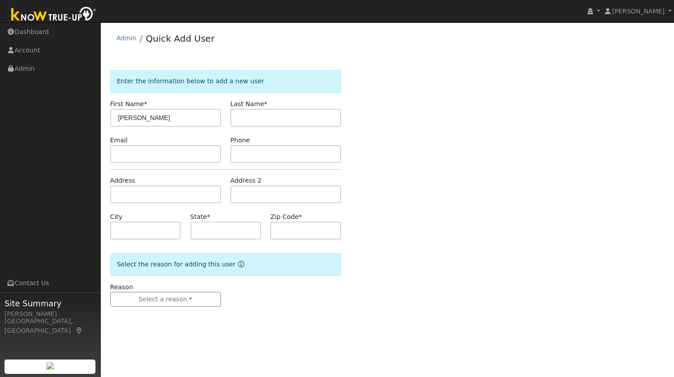
type input "[PERSON_NAME]"
paste input "[PERSON_NAME]"
type input "[PERSON_NAME]"
click at [280, 145] on input "text" at bounding box center [285, 154] width 111 height 18
paste input "rudy0909@gmail.com"
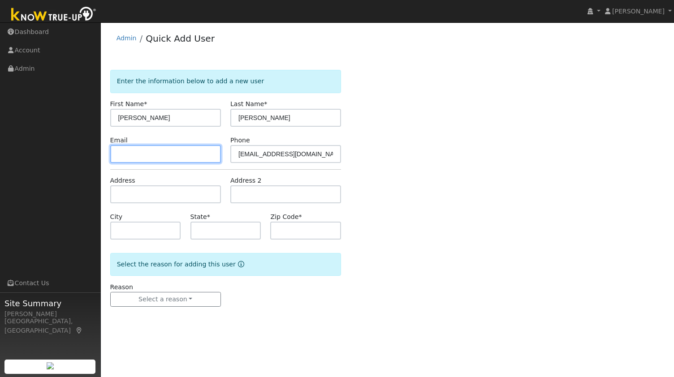
click at [167, 159] on input "text" at bounding box center [165, 154] width 111 height 18
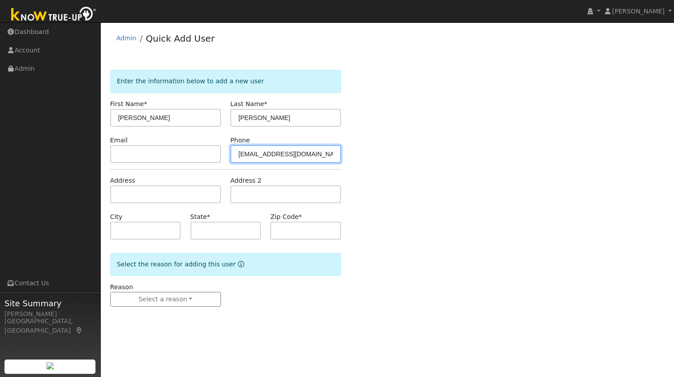
click at [310, 154] on input "rudy0909@gmail.com" at bounding box center [285, 154] width 111 height 18
paste input "4156715618"
drag, startPoint x: 299, startPoint y: 154, endPoint x: 147, endPoint y: 148, distance: 152.0
click at [147, 148] on div "Email Phone rudy0909@gmail.com4156715618" at bounding box center [225, 149] width 241 height 27
type input "4156715618"
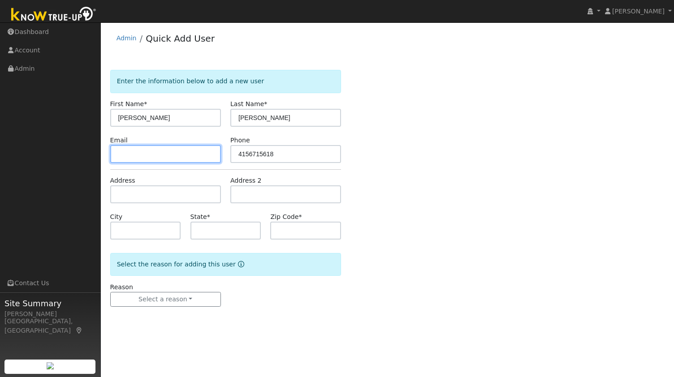
click at [174, 161] on input "text" at bounding box center [165, 154] width 111 height 18
paste input "rudy0909@gmail.com"
type input "rudy0909@gmail.com"
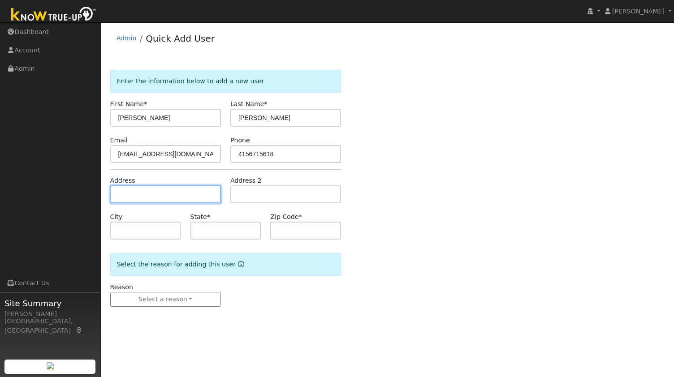
click at [164, 200] on input "text" at bounding box center [165, 194] width 111 height 18
paste input "1269 Saddlehill Lane, CONCORD 94521"
type input "1269 Saddlehill Lane"
type input "Concord"
type input "CA"
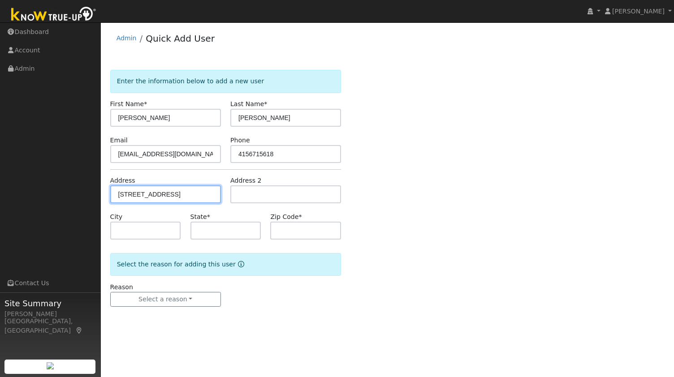
type input "94521"
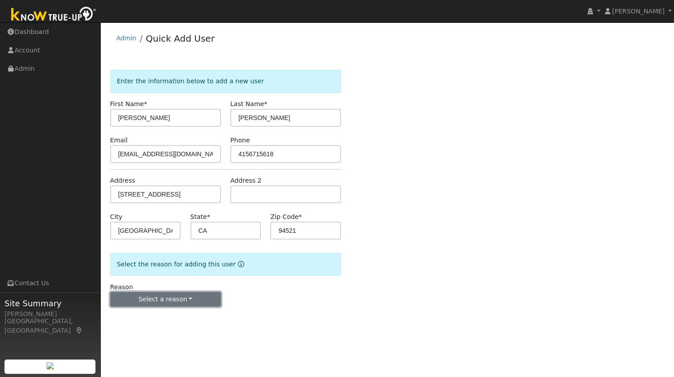
click at [161, 301] on button "Select a reason" at bounding box center [165, 299] width 111 height 15
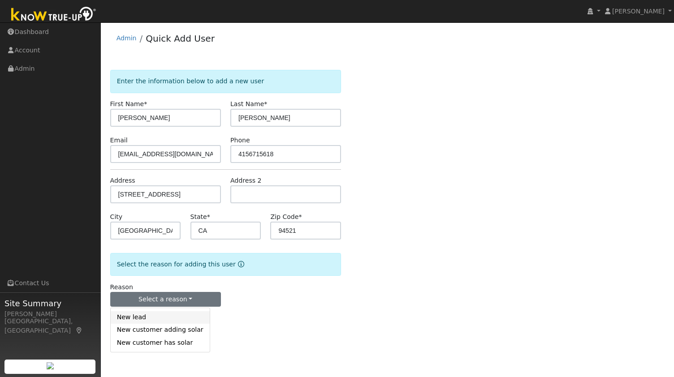
click at [142, 319] on link "New lead" at bounding box center [160, 317] width 99 height 13
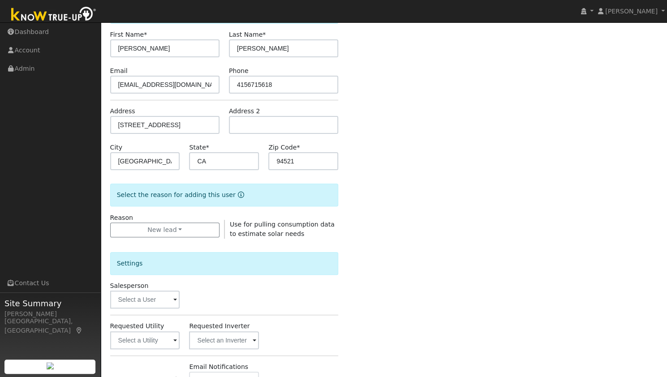
scroll to position [72, 0]
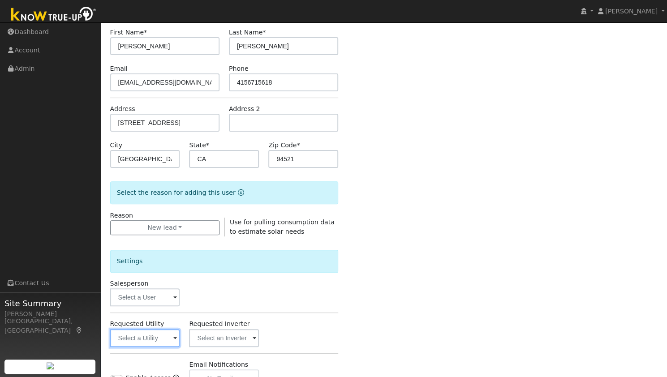
click at [151, 338] on input "text" at bounding box center [145, 338] width 70 height 18
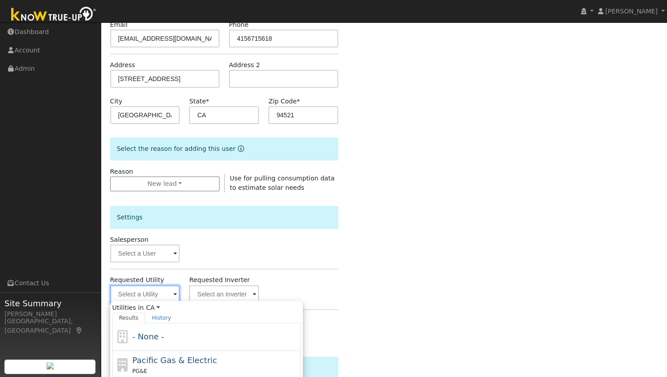
scroll to position [116, 0]
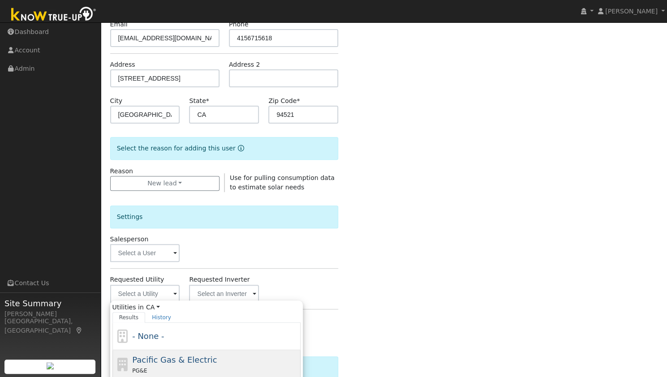
click at [163, 361] on span "Pacific Gas & Electric" at bounding box center [174, 359] width 85 height 9
type input "Pacific Gas & Electric"
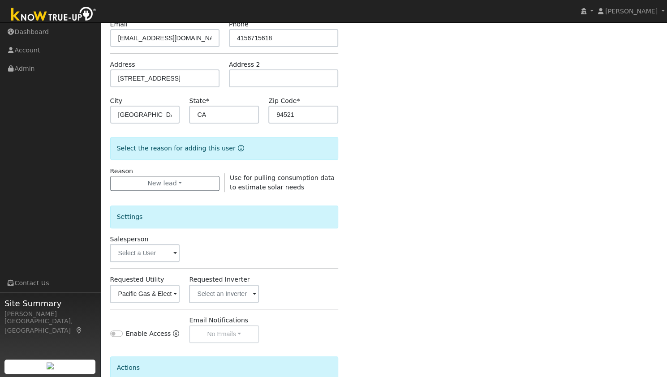
scroll to position [202, 0]
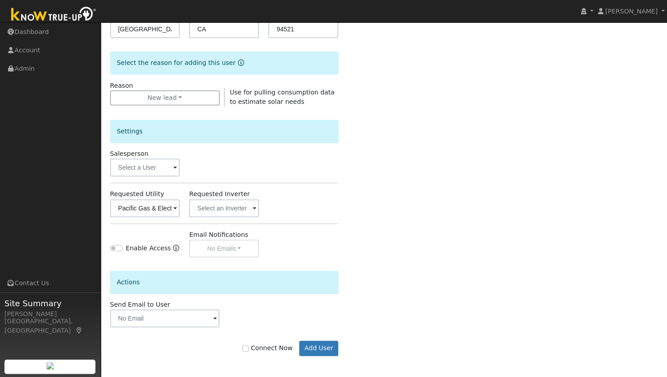
click at [276, 347] on label "Connect Now" at bounding box center [267, 348] width 50 height 9
click at [249, 347] on input "Connect Now" at bounding box center [245, 348] width 6 height 6
checkbox input "true"
click at [327, 350] on button "Add User" at bounding box center [318, 348] width 39 height 15
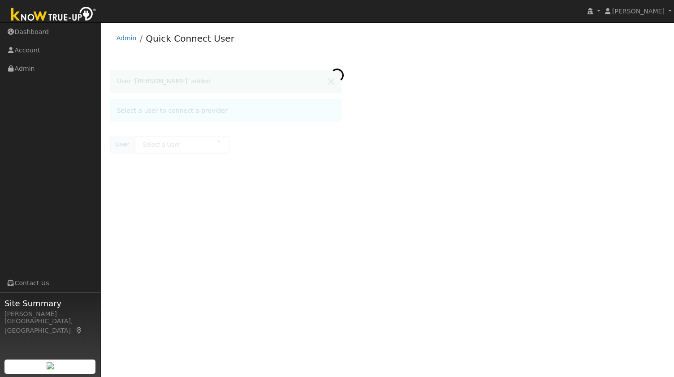
type input "Jeanette Santiago"
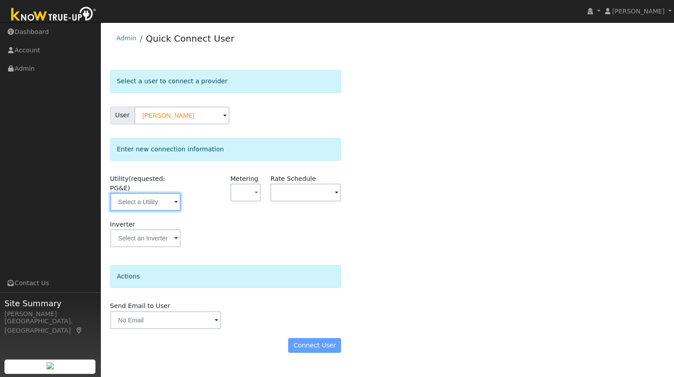
click at [161, 193] on input "text" at bounding box center [145, 202] width 71 height 18
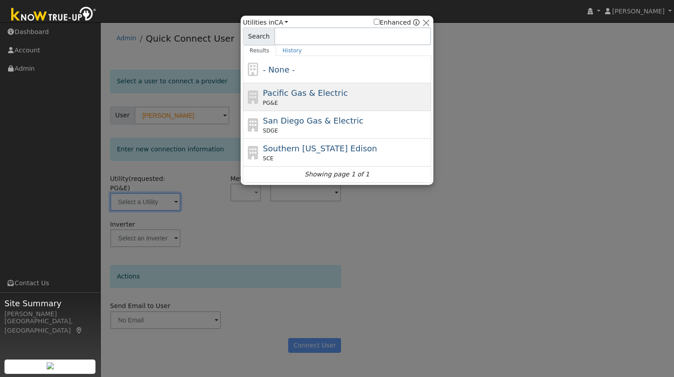
click at [309, 100] on div "PG&E" at bounding box center [346, 103] width 166 height 8
type input "PG&E"
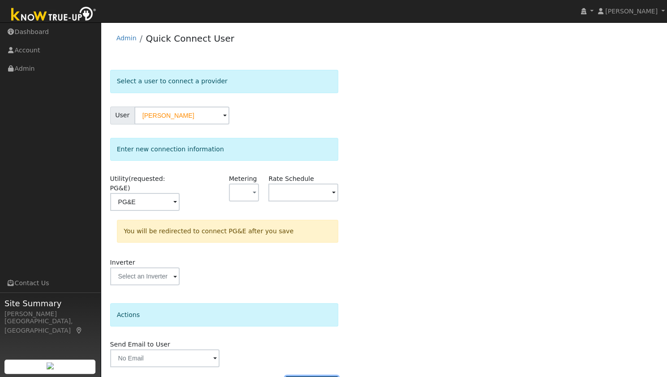
click at [304, 376] on button "Connect User" at bounding box center [311, 383] width 53 height 15
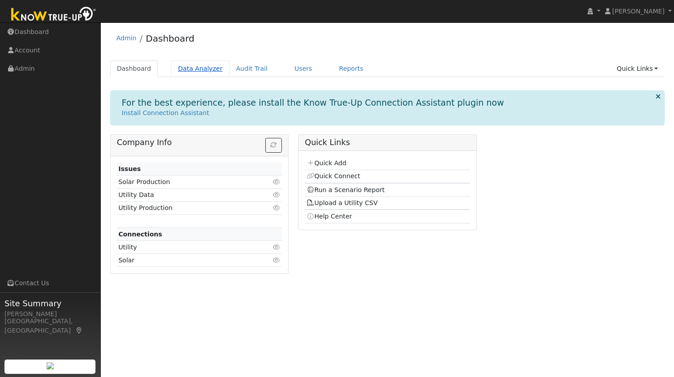
click at [194, 65] on link "Data Analyzer" at bounding box center [200, 68] width 58 height 17
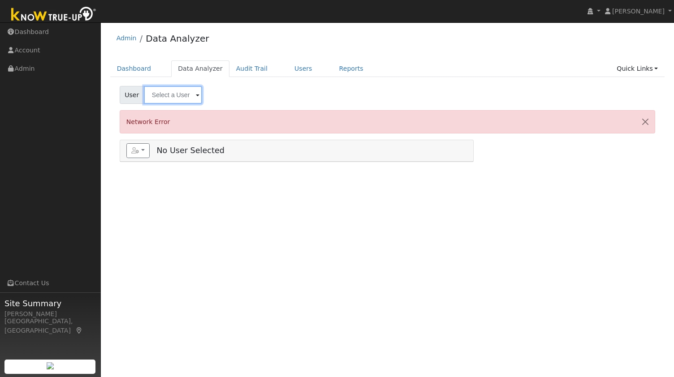
click at [177, 92] on input "text" at bounding box center [173, 95] width 58 height 18
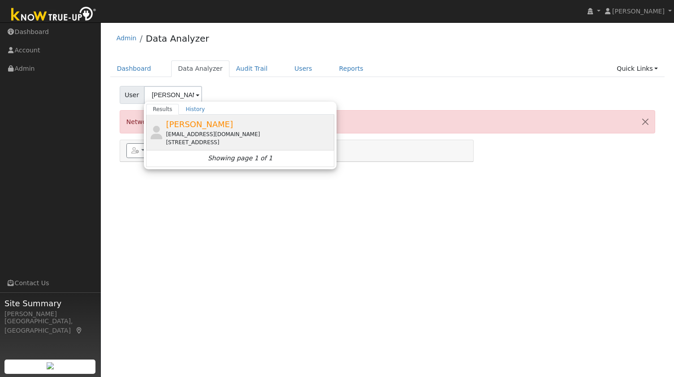
click at [183, 130] on div "[EMAIL_ADDRESS][DOMAIN_NAME]" at bounding box center [249, 134] width 166 height 8
type input "[PERSON_NAME]"
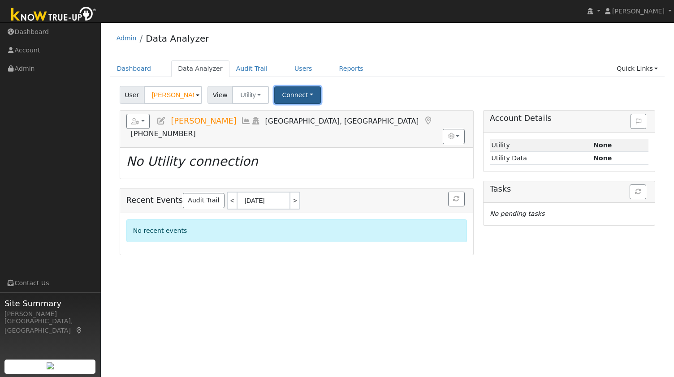
click at [292, 94] on button "Connect" at bounding box center [297, 94] width 47 height 17
click at [294, 116] on link "Select a Provider" at bounding box center [310, 114] width 70 height 13
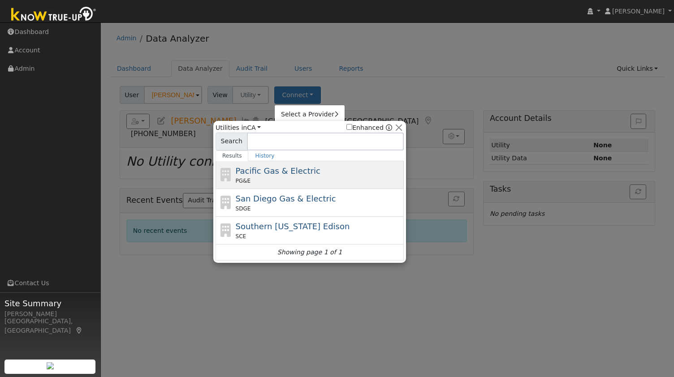
click at [291, 175] on span "Pacific Gas & Electric" at bounding box center [278, 170] width 85 height 9
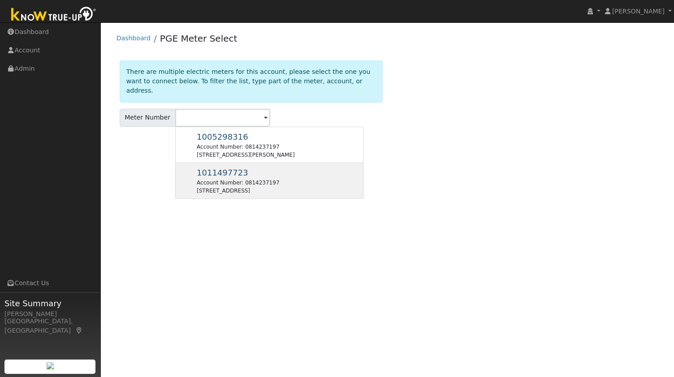
click at [246, 179] on div "Account Number: 0814237197" at bounding box center [238, 183] width 82 height 8
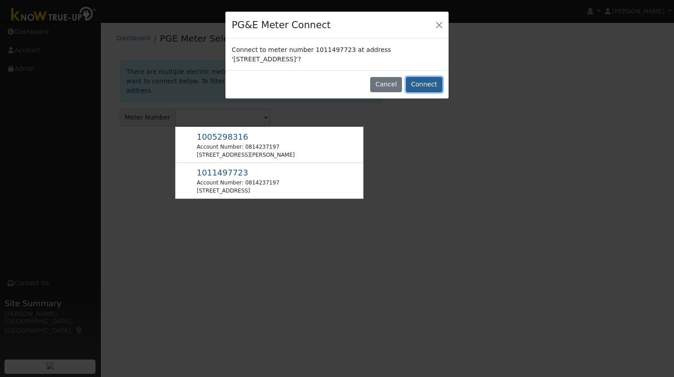
click at [425, 83] on button "Connect" at bounding box center [424, 84] width 36 height 15
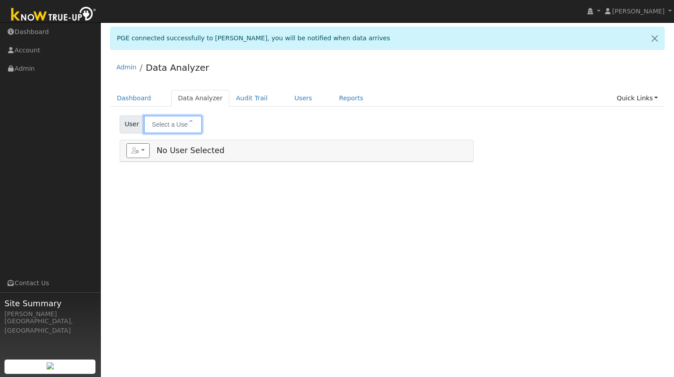
type input "[PERSON_NAME]"
